Goal: Task Accomplishment & Management: Use online tool/utility

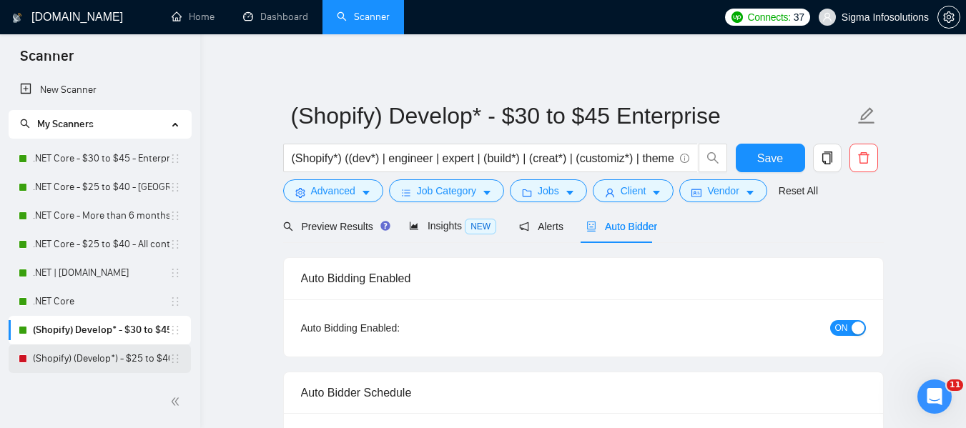
scroll to position [143, 0]
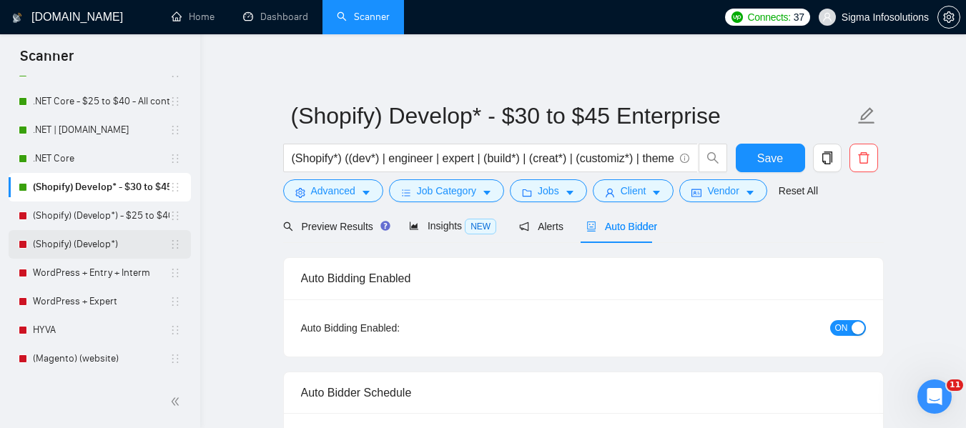
drag, startPoint x: 46, startPoint y: 222, endPoint x: 186, endPoint y: 245, distance: 141.3
click at [46, 222] on link "(Shopify) (Develop*) - $25 to $40 - [GEOGRAPHIC_DATA] and Ocenia" at bounding box center [101, 216] width 137 height 29
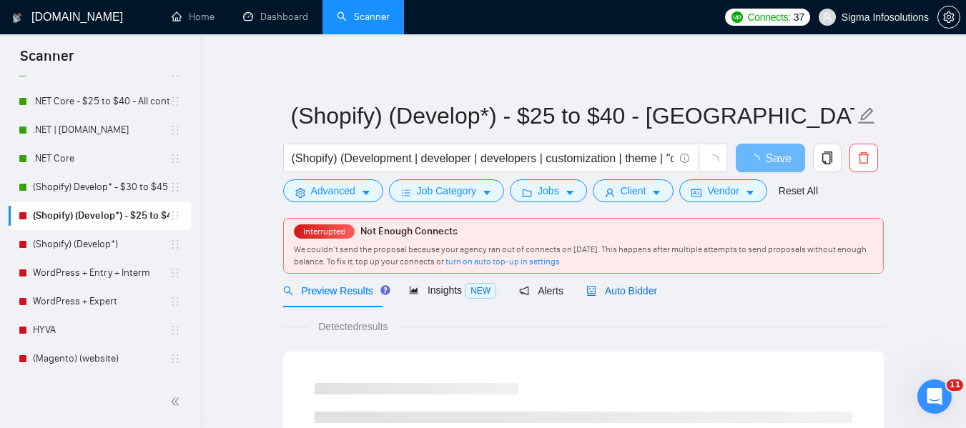
click at [646, 297] on div "Auto Bidder" at bounding box center [621, 291] width 71 height 16
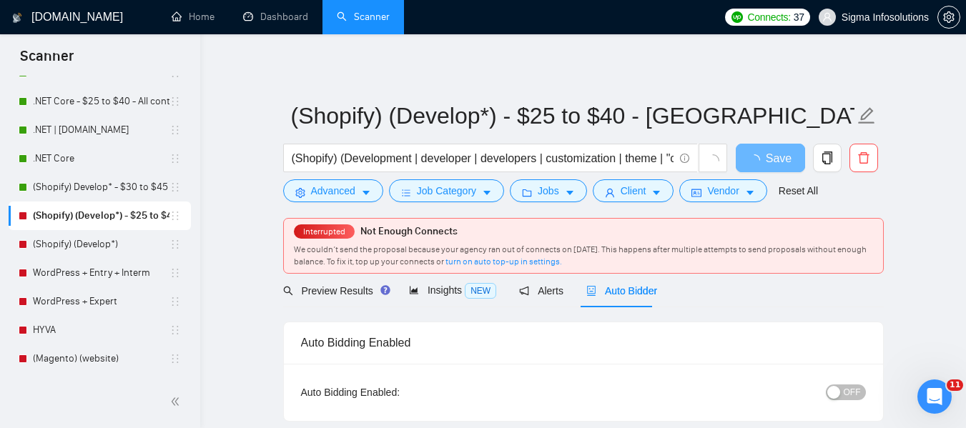
click at [851, 392] on span "OFF" at bounding box center [852, 393] width 17 height 16
click at [769, 163] on span "Save" at bounding box center [770, 158] width 26 height 18
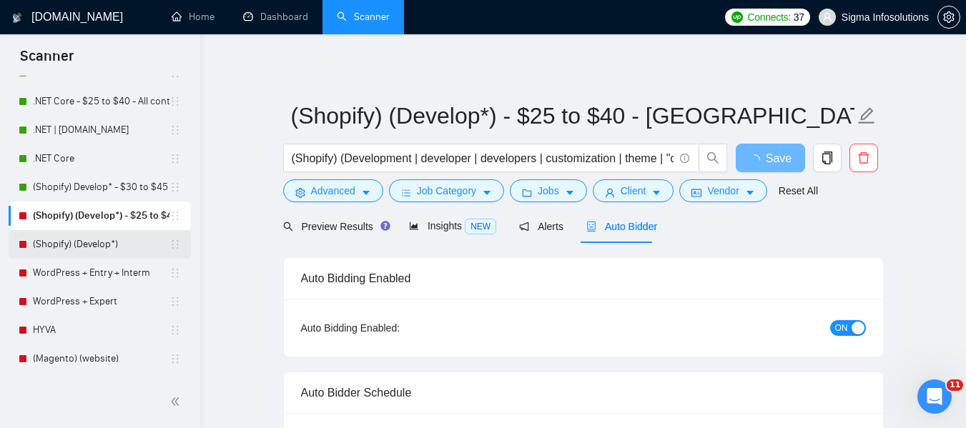
click at [62, 246] on link "(Shopify) (Develop*)" at bounding box center [101, 244] width 137 height 29
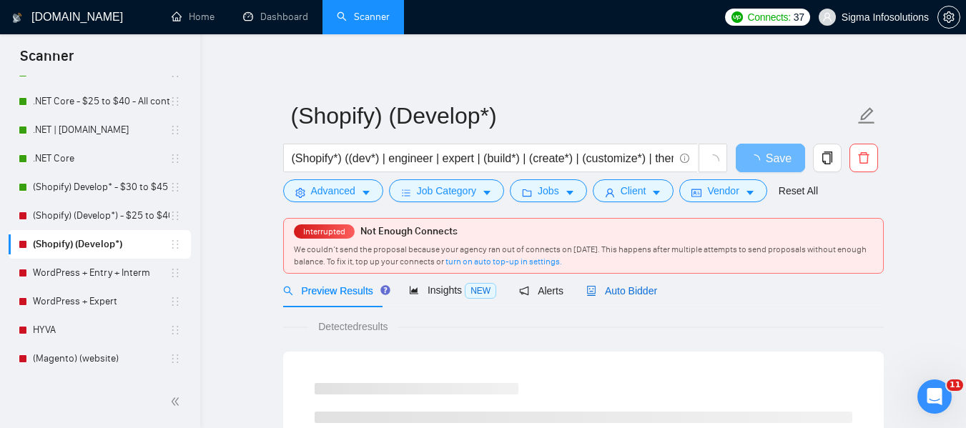
click at [640, 289] on span "Auto Bidder" at bounding box center [621, 290] width 71 height 11
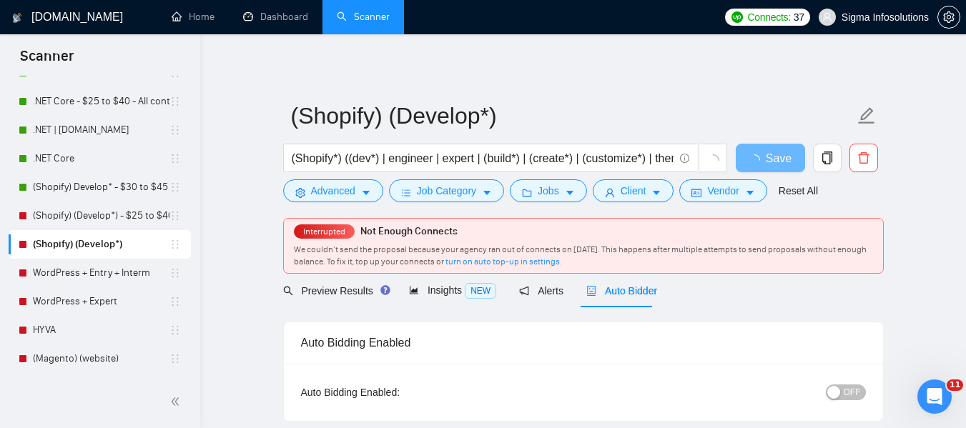
click at [839, 392] on div "button" at bounding box center [833, 392] width 13 height 13
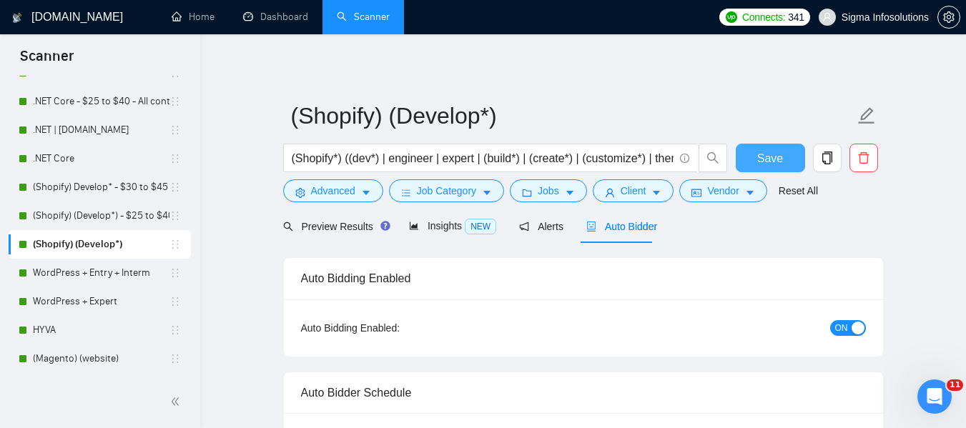
click at [767, 163] on span "Save" at bounding box center [770, 158] width 26 height 18
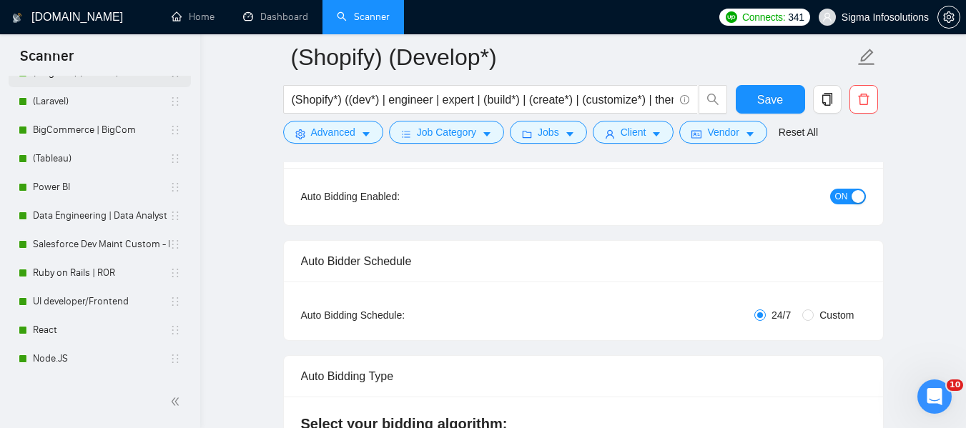
scroll to position [500, 0]
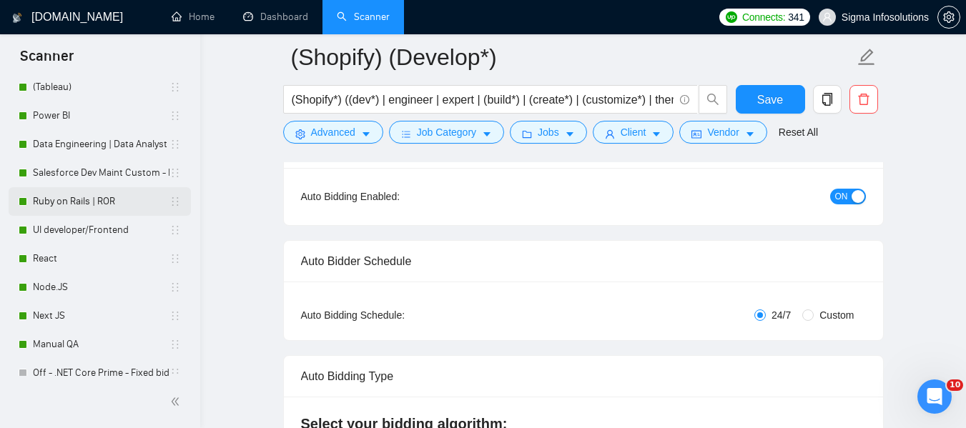
click at [105, 211] on link "Ruby on Rails | ROR" at bounding box center [101, 201] width 137 height 29
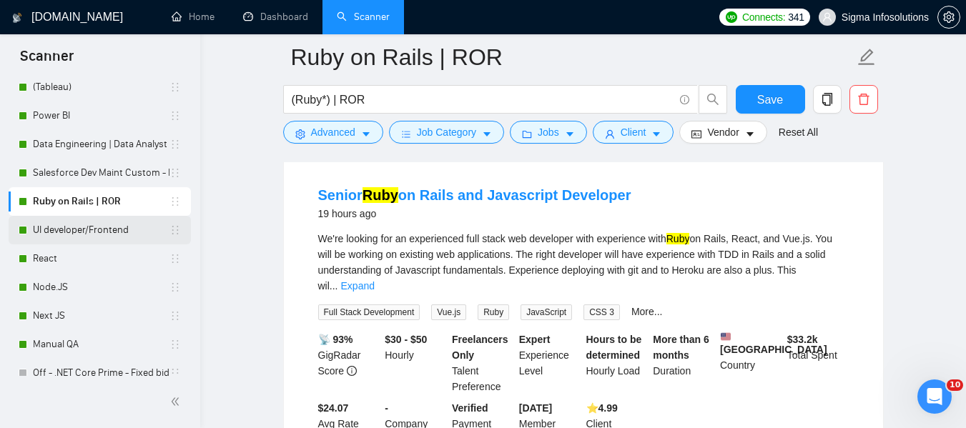
click at [74, 222] on link "UI developer/Frontend" at bounding box center [101, 230] width 137 height 29
